Goal: Task Accomplishment & Management: Complete application form

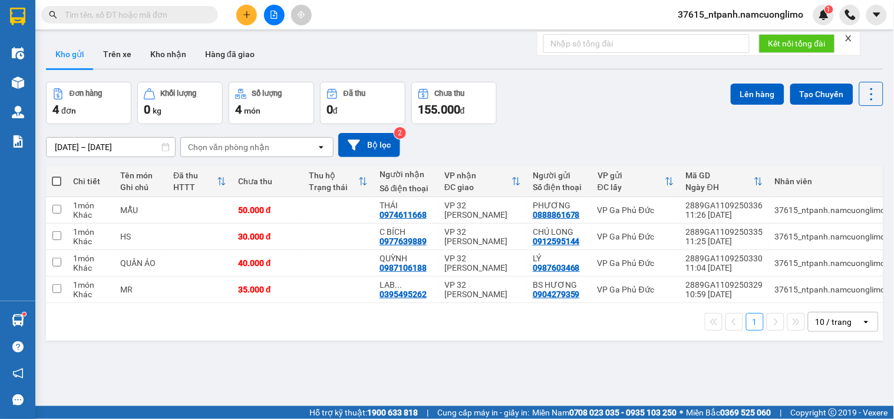
click at [244, 14] on icon "plus" at bounding box center [247, 15] width 8 height 8
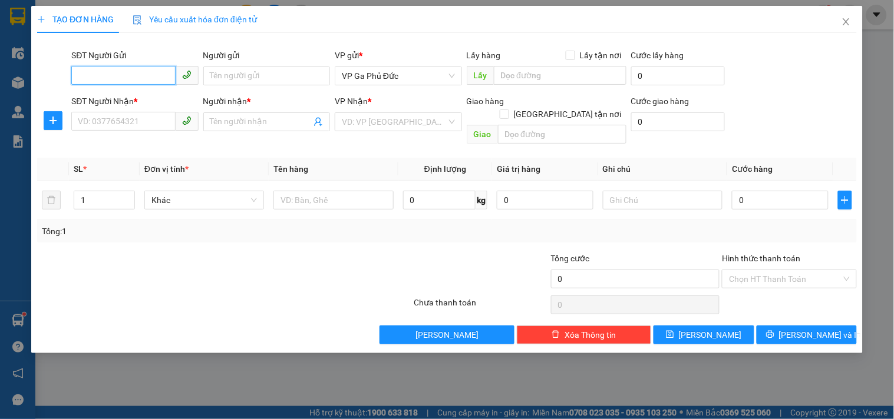
click at [102, 74] on input "SĐT Người Gửi" at bounding box center [123, 75] width 104 height 19
click at [96, 101] on div "0815538999 - LIÊN" at bounding box center [134, 99] width 113 height 13
type input "0815538999"
type input "LIÊN"
type input "0815538999"
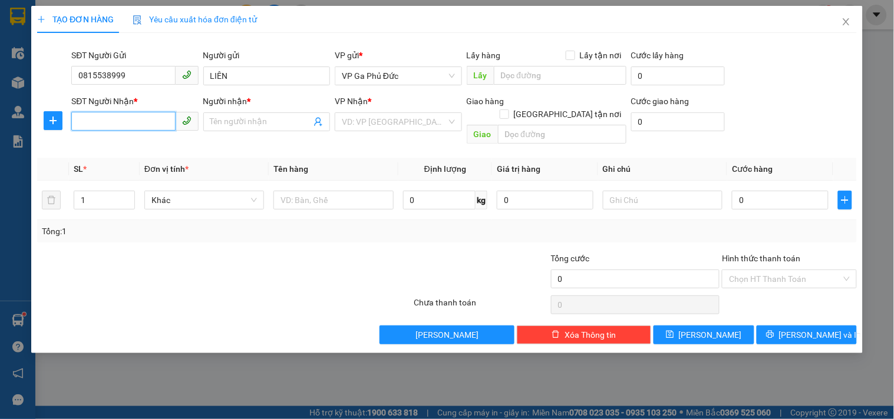
click at [131, 122] on input "SĐT Người Nhận *" at bounding box center [123, 121] width 104 height 19
click at [151, 145] on div "0969964555 - LAN ANH" at bounding box center [134, 145] width 113 height 13
type input "0969964555"
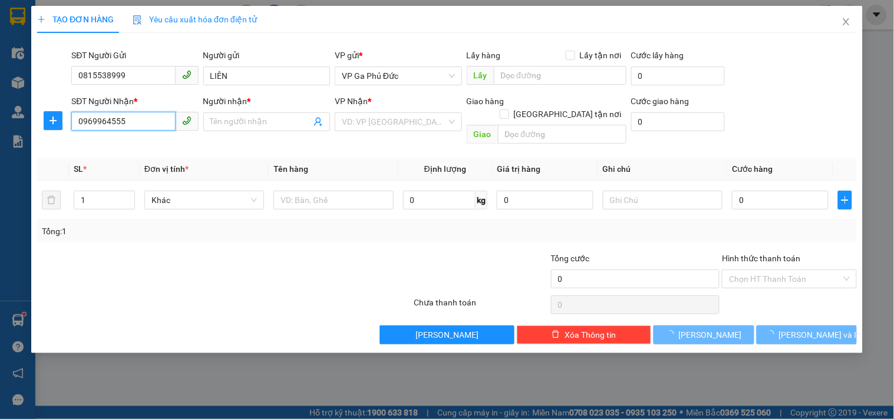
type input "LAN ANH"
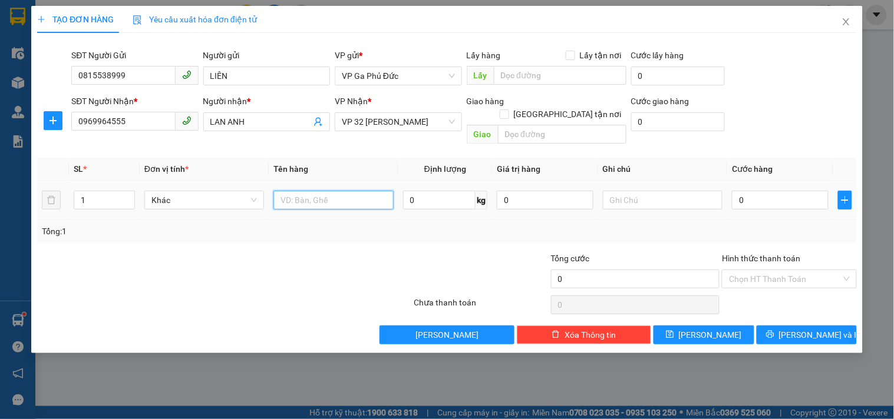
click at [340, 191] on input "text" at bounding box center [333, 200] width 120 height 19
type input "MỸ PHẨM"
click at [749, 191] on input "0" at bounding box center [780, 200] width 97 height 19
type input "2"
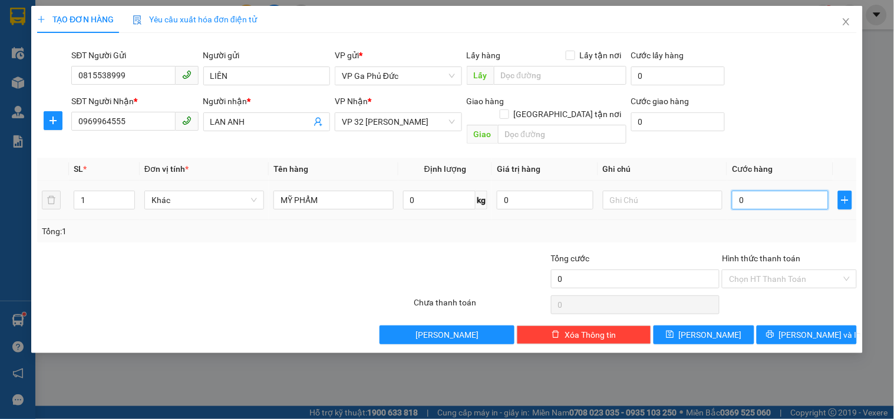
type input "2"
type input "20"
type input "20.000"
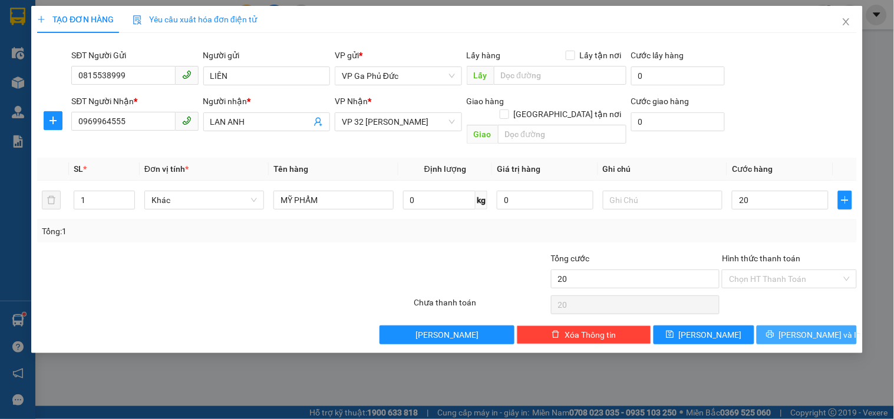
type input "20.000"
drag, startPoint x: 807, startPoint y: 326, endPoint x: 806, endPoint y: 319, distance: 6.6
click at [807, 329] on span "[PERSON_NAME] và In" at bounding box center [820, 335] width 82 height 13
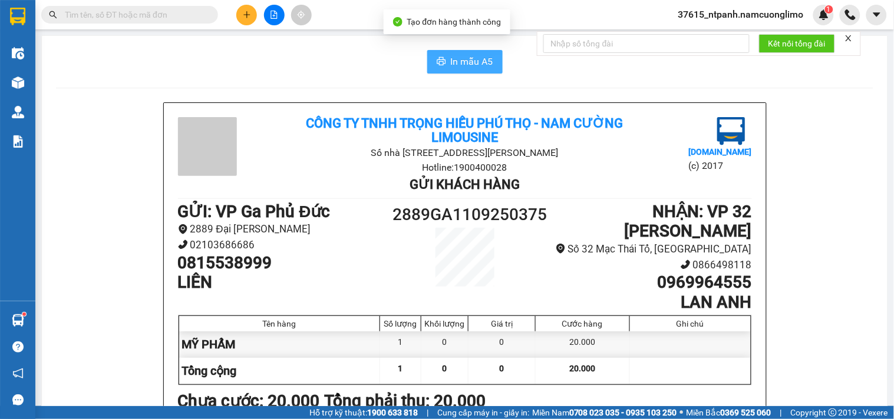
click at [472, 65] on button "In mẫu A5" at bounding box center [464, 62] width 75 height 24
